Goal: Use online tool/utility: Utilize a website feature to perform a specific function

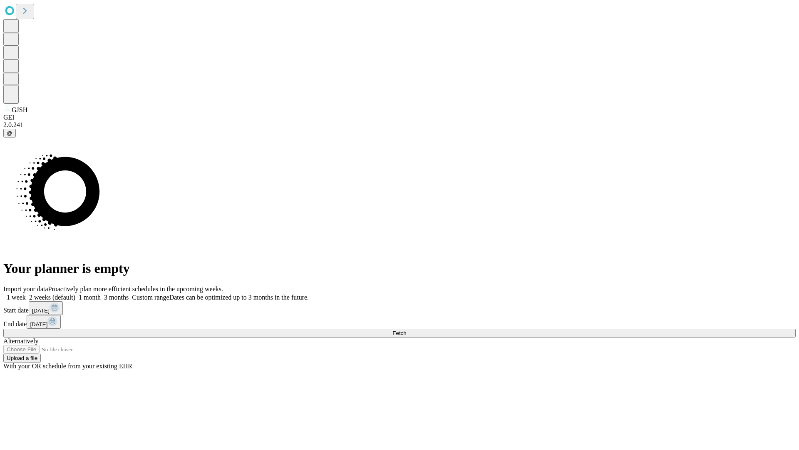
click at [406, 330] on span "Fetch" at bounding box center [400, 333] width 14 height 6
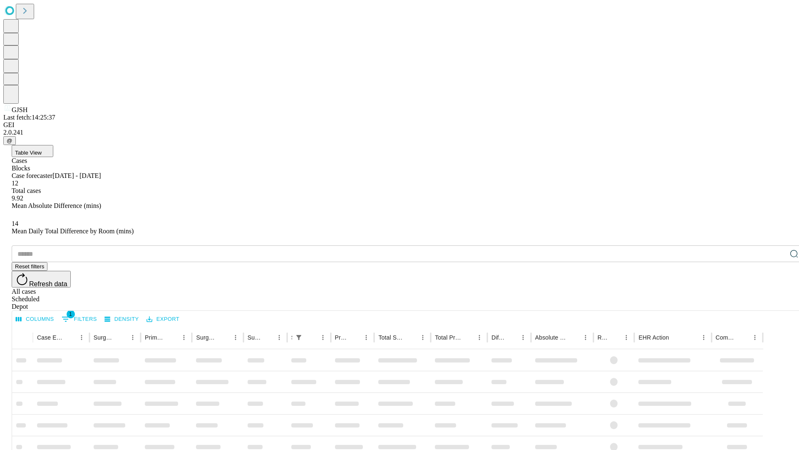
click at [42, 149] on span "Table View" at bounding box center [28, 152] width 27 height 6
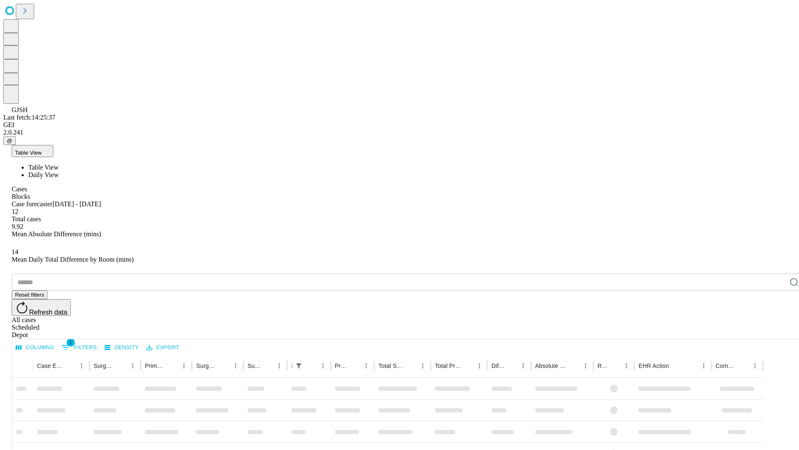
click at [59, 171] on span "Daily View" at bounding box center [43, 174] width 30 height 7
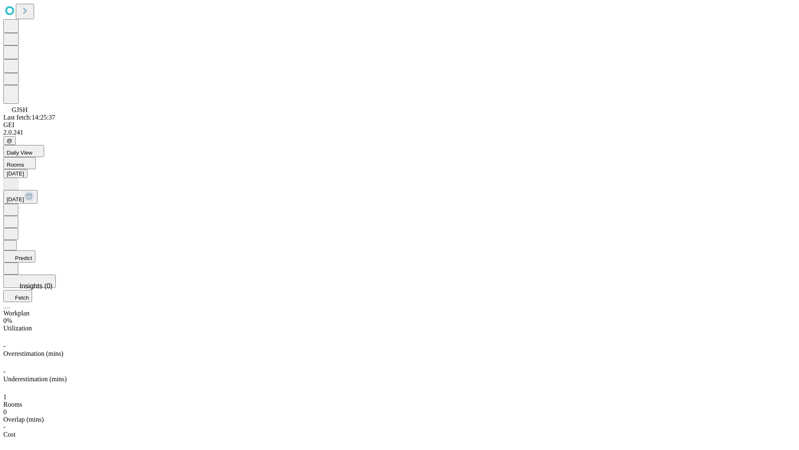
click at [35, 250] on button "Predict" at bounding box center [19, 256] width 32 height 12
